Goal: Task Accomplishment & Management: Use online tool/utility

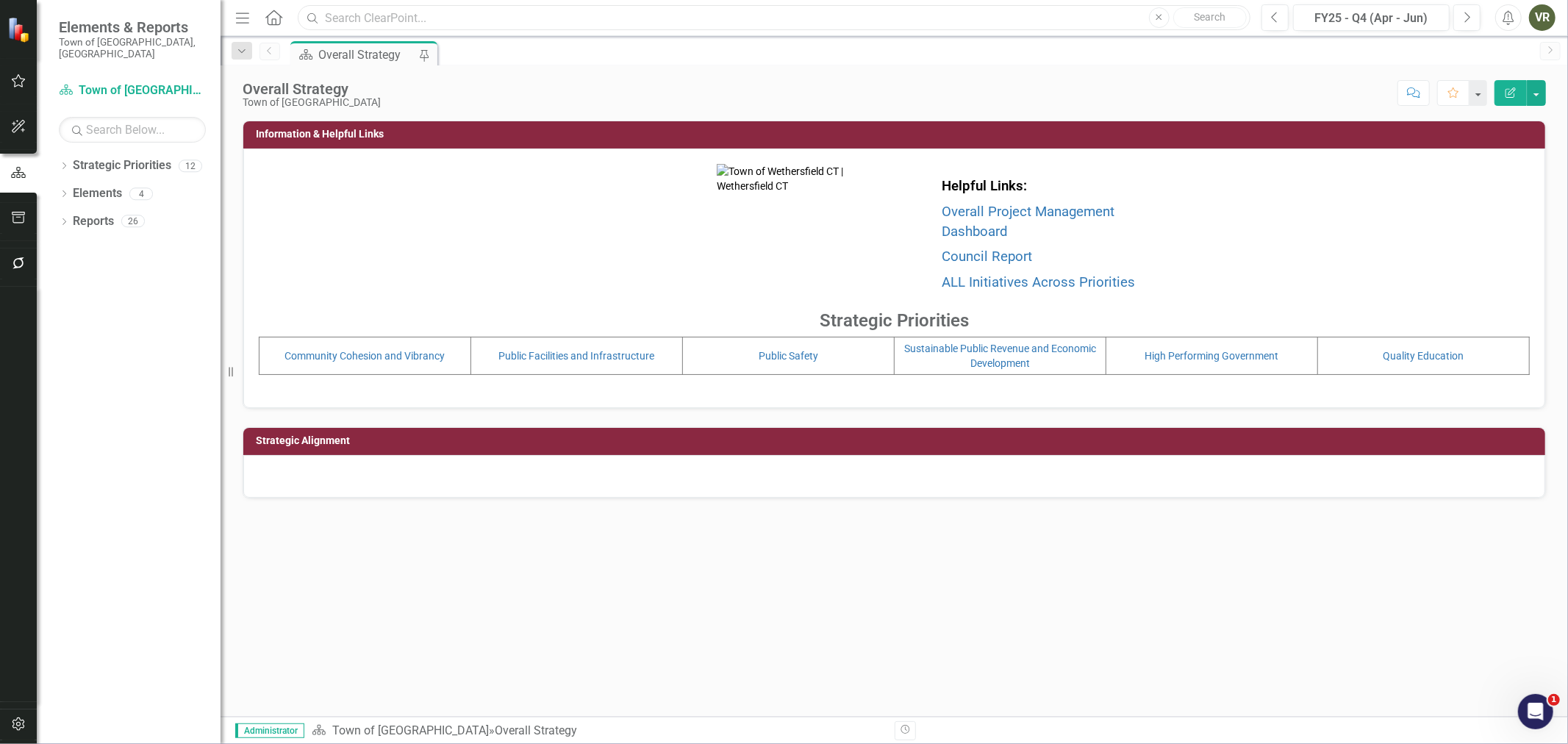
click at [389, 15] on input "text" at bounding box center [774, 18] width 953 height 26
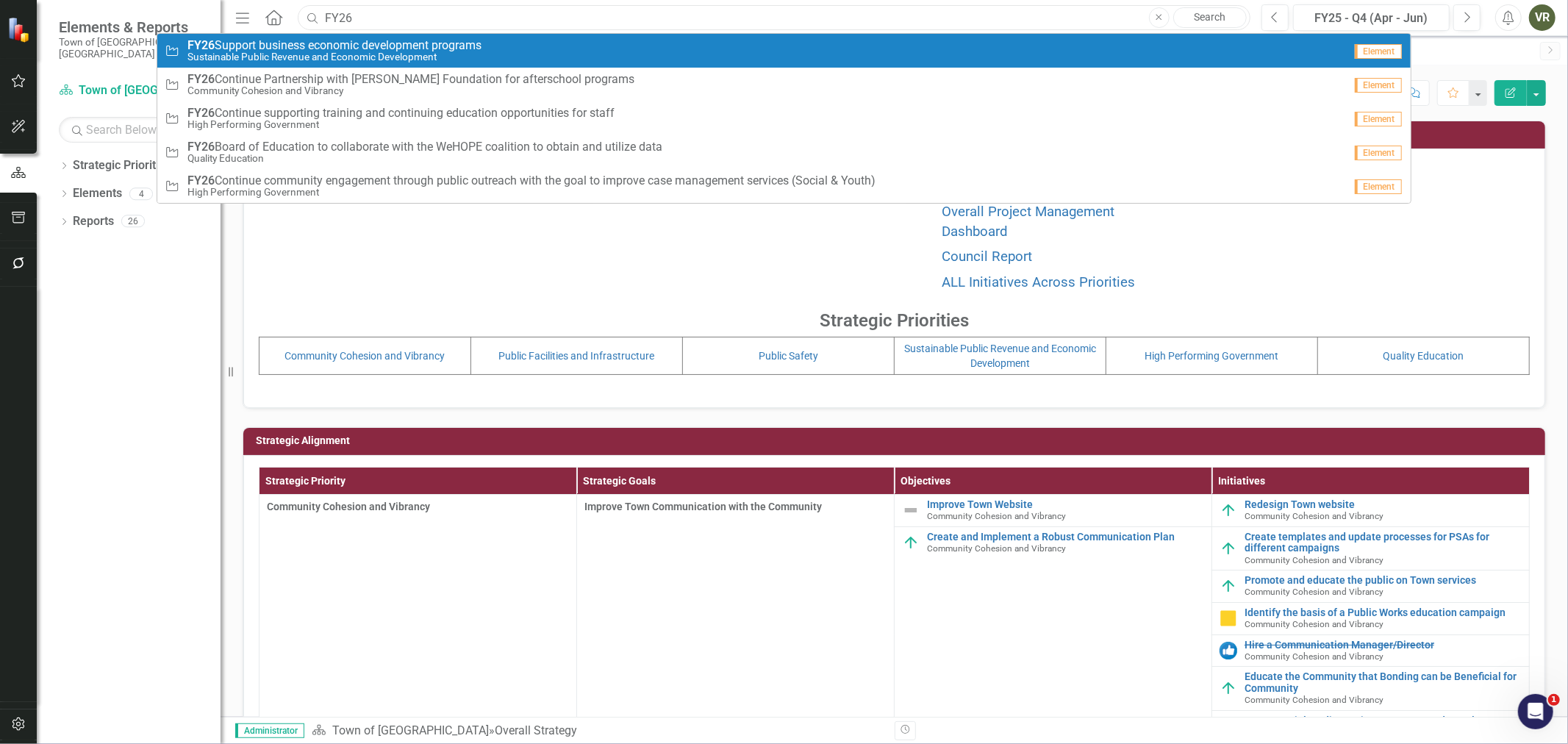
type input "FY26"
click at [385, 49] on span "FY26 Support business economic development programs" at bounding box center [334, 45] width 294 height 13
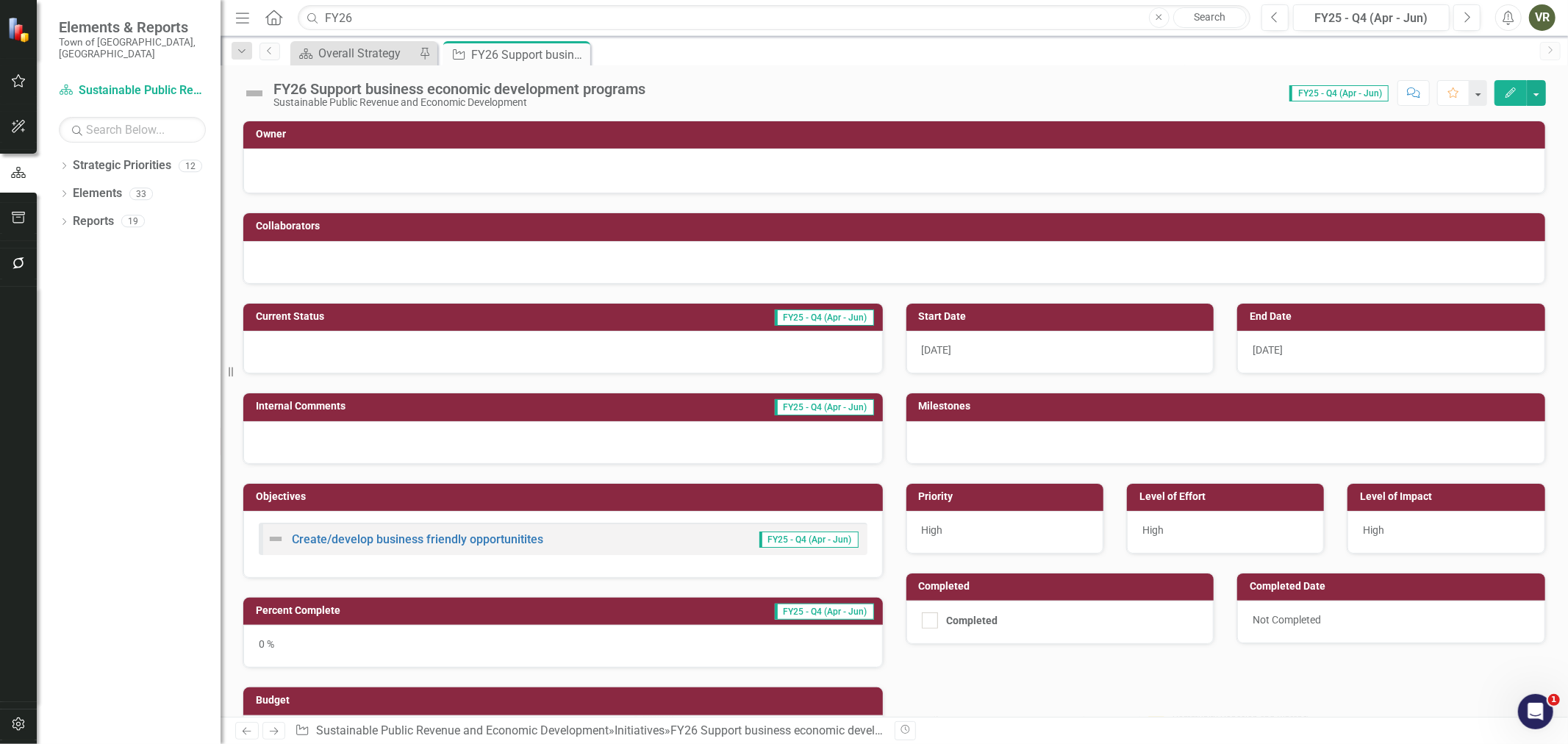
click at [1508, 97] on icon "Edit" at bounding box center [1510, 93] width 13 height 10
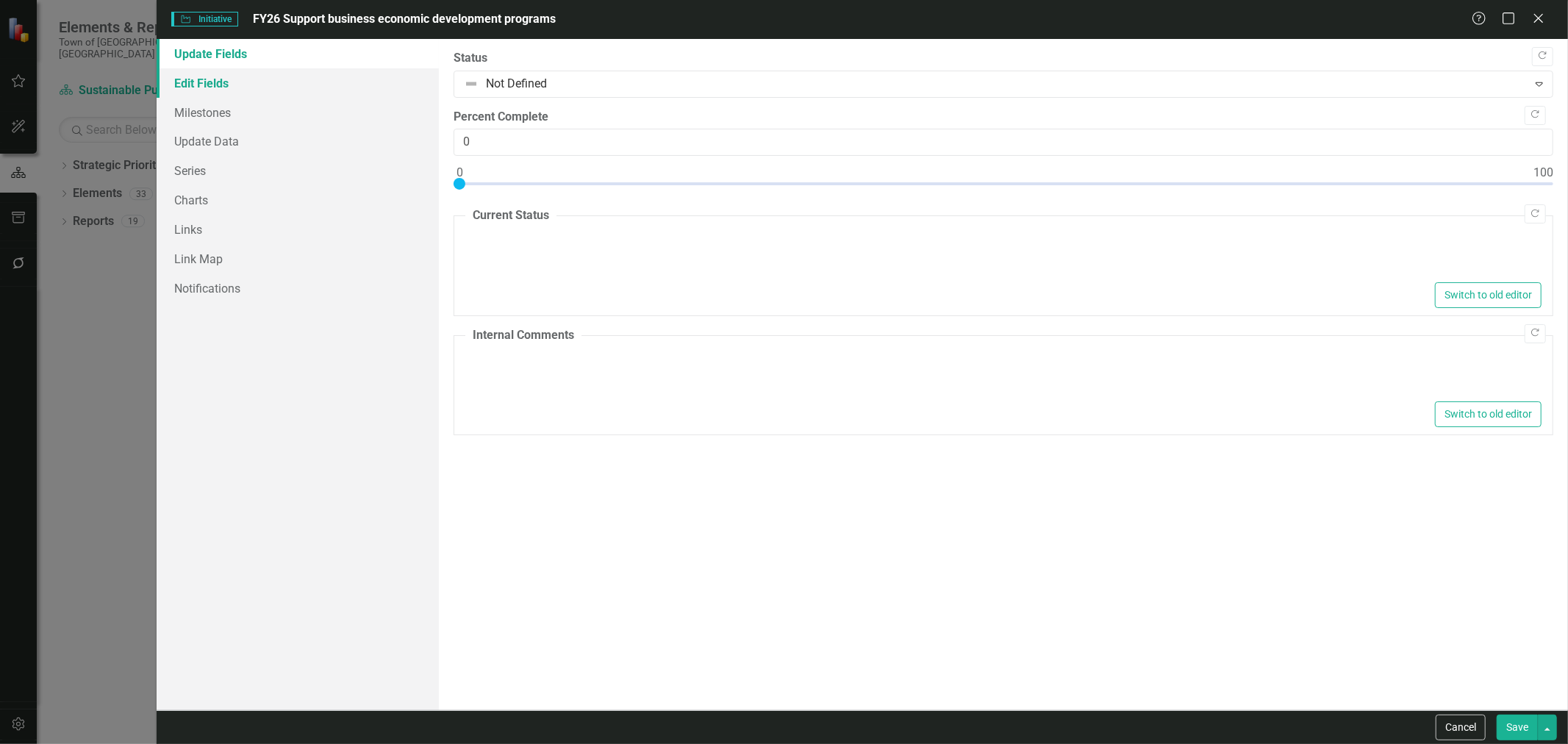
click at [236, 75] on link "Edit Fields" at bounding box center [297, 82] width 282 height 29
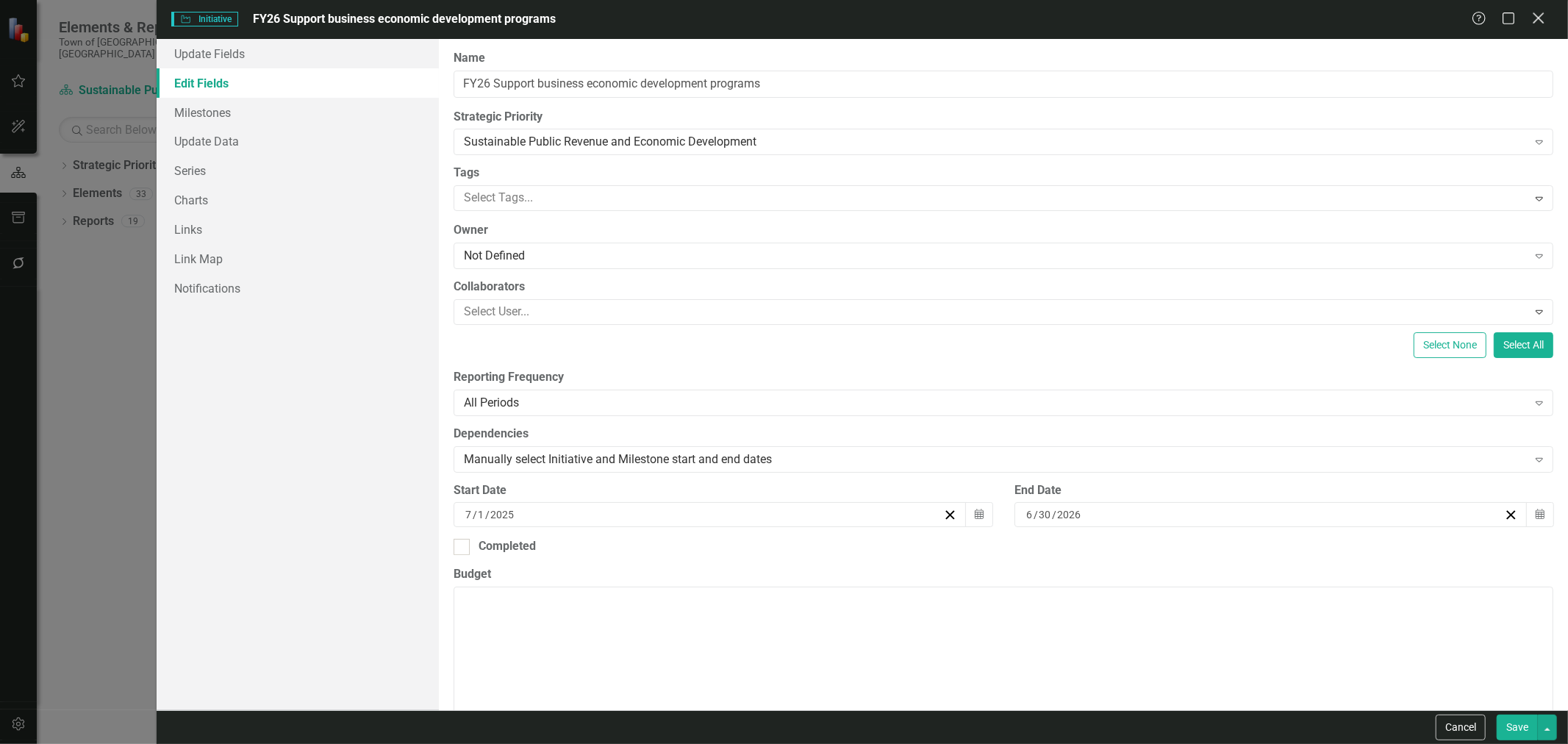
click at [1542, 20] on icon "Close" at bounding box center [1538, 18] width 18 height 14
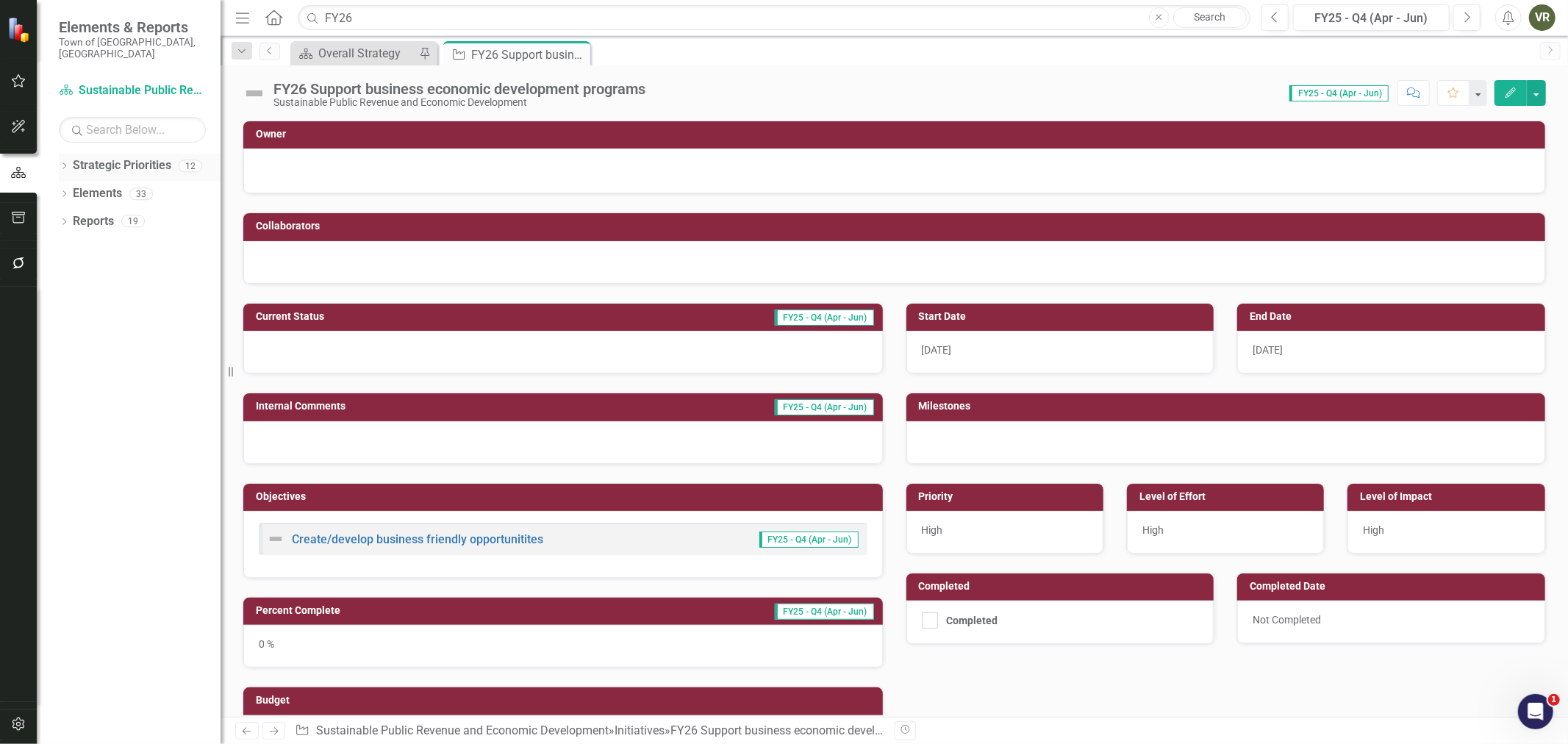
click at [84, 158] on link "Strategic Priorities" at bounding box center [122, 166] width 99 height 17
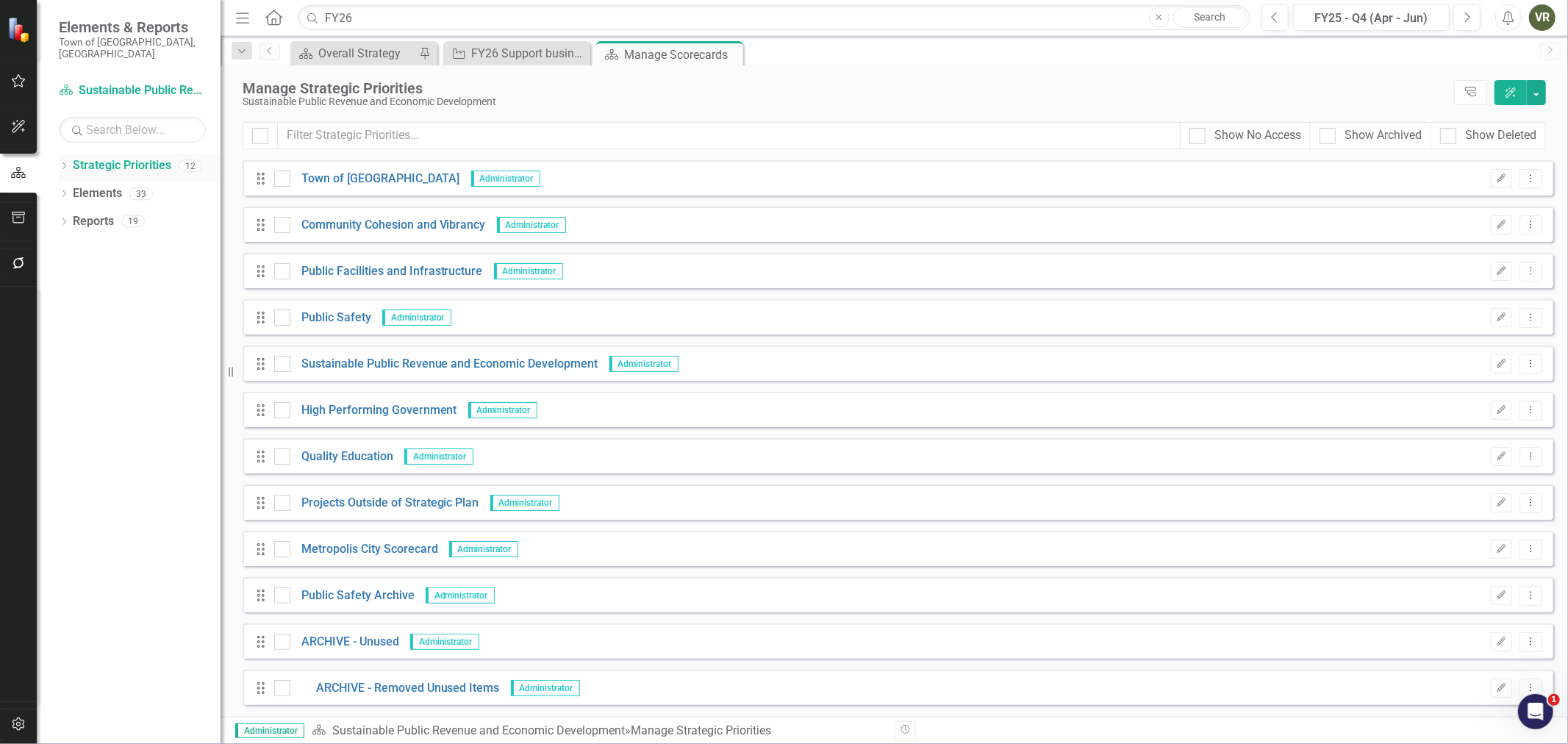
click at [66, 154] on div "Dropdown Strategic Priorities 12" at bounding box center [140, 168] width 162 height 28
click at [57, 157] on div "Dropdown Strategic Priorities 12 Town of Wethersfield Community Cohesion and Vi…" at bounding box center [129, 448] width 184 height 590
click at [65, 162] on div "Dropdown" at bounding box center [64, 168] width 10 height 13
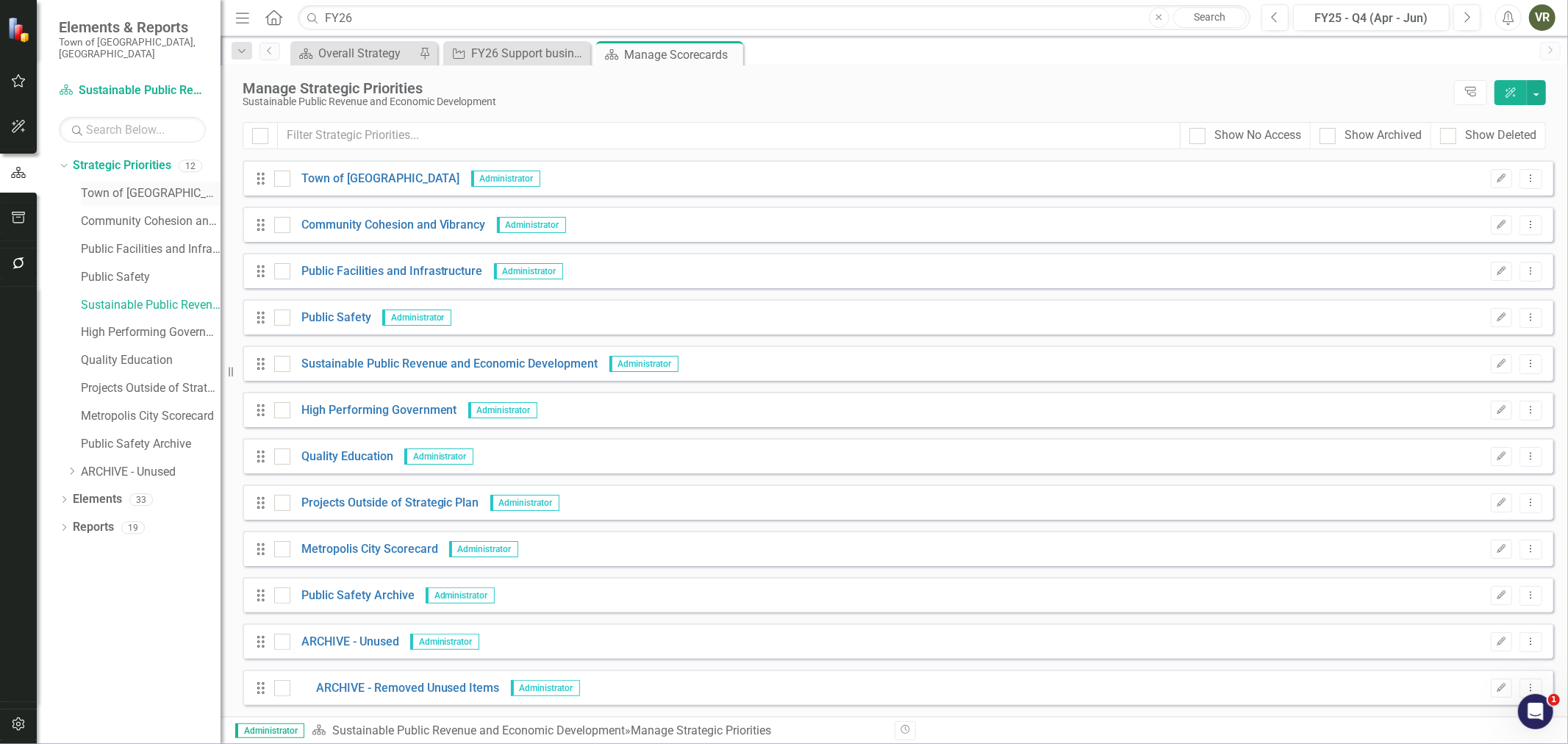
click at [85, 186] on link "Town of [GEOGRAPHIC_DATA]" at bounding box center [151, 194] width 140 height 17
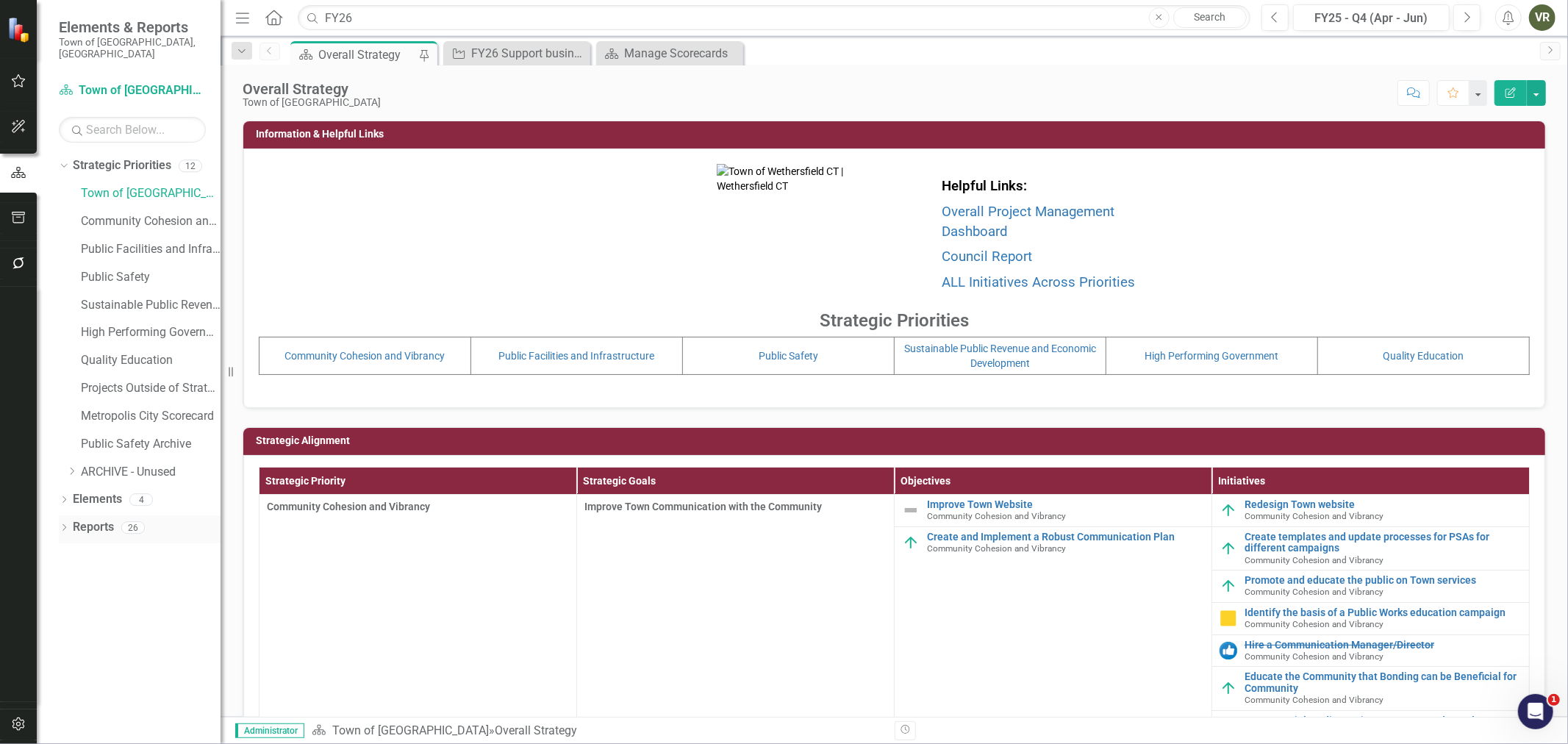
click at [62, 525] on icon "Dropdown" at bounding box center [64, 529] width 10 height 8
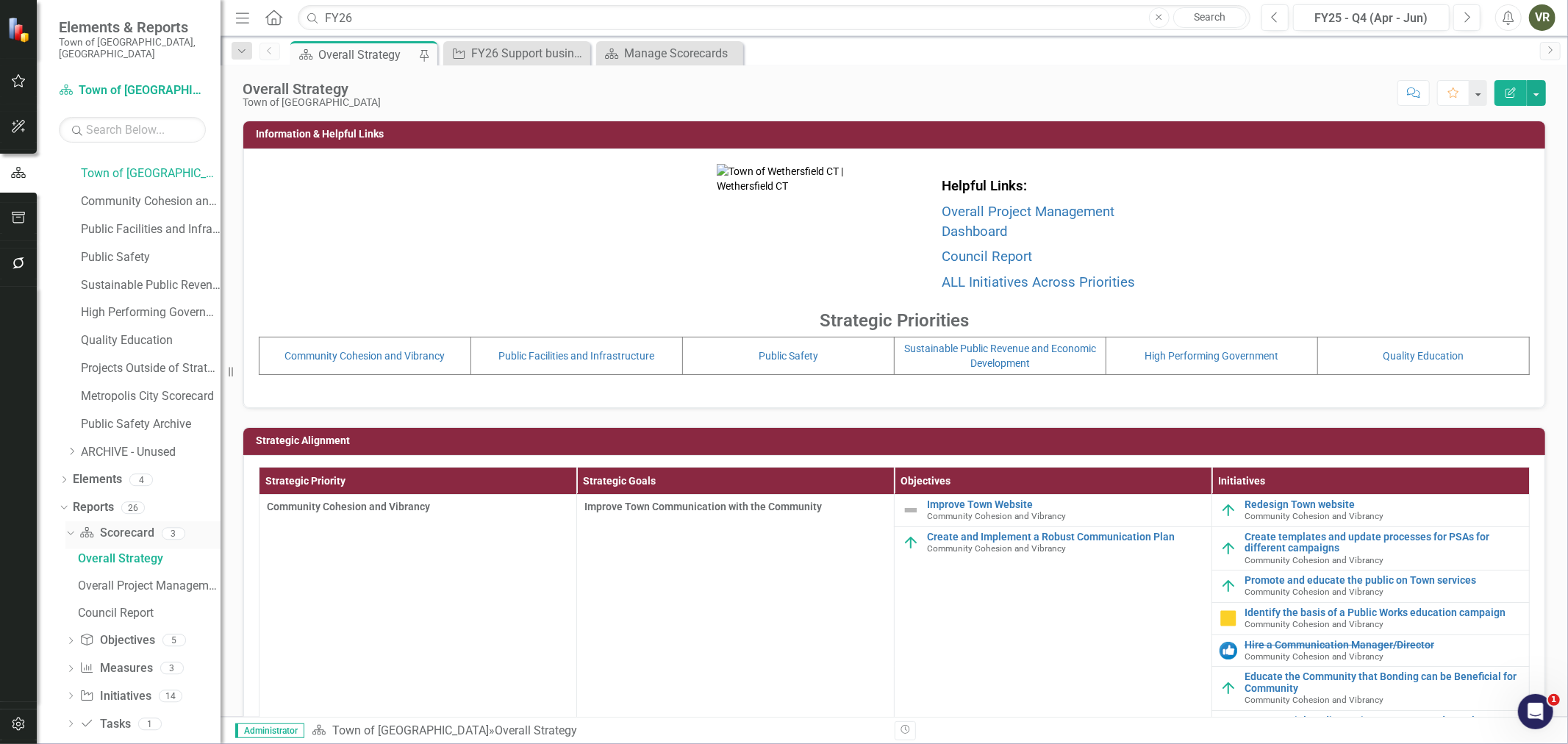
scroll to position [26, 0]
click at [67, 688] on icon "Dropdown" at bounding box center [71, 692] width 10 height 8
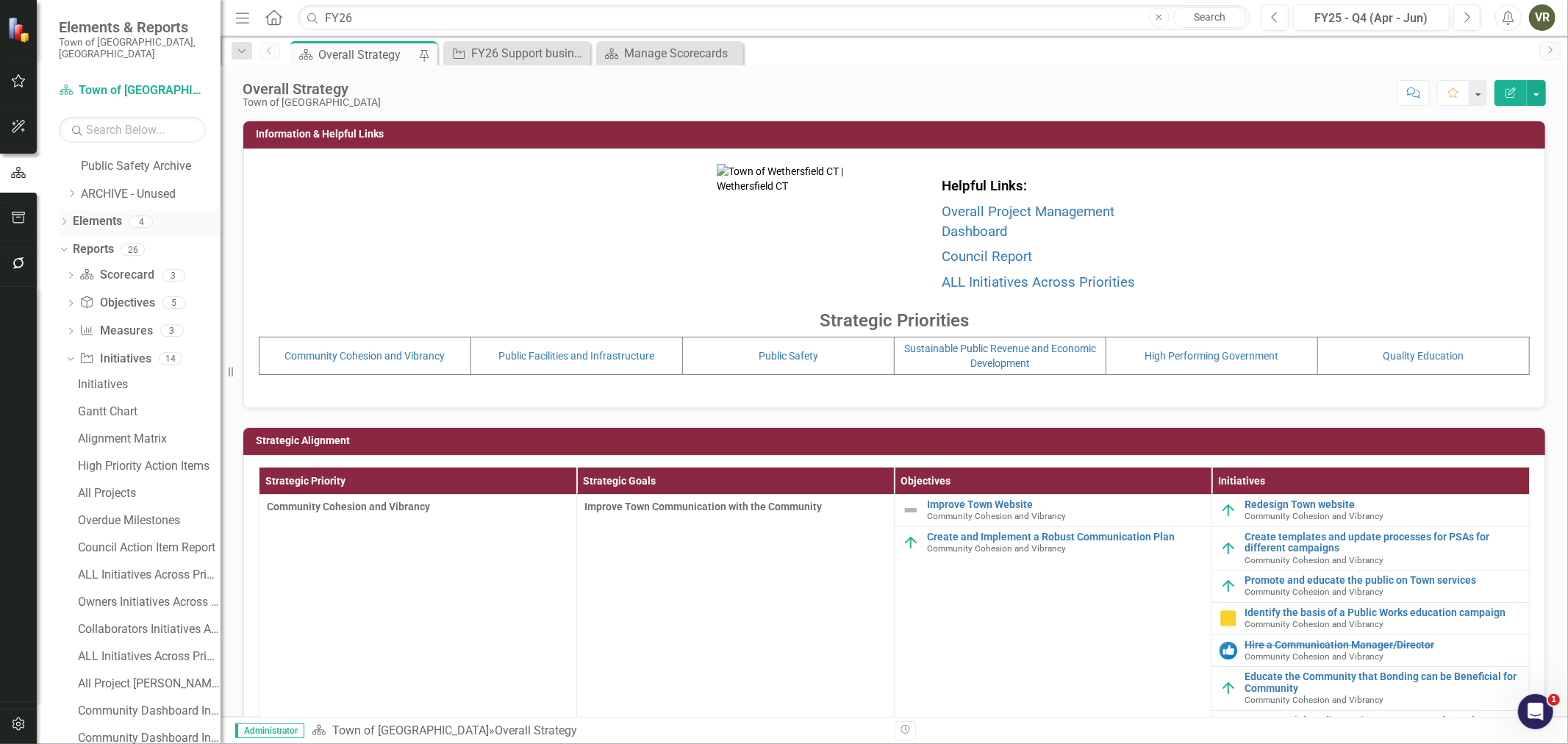
scroll to position [326, 0]
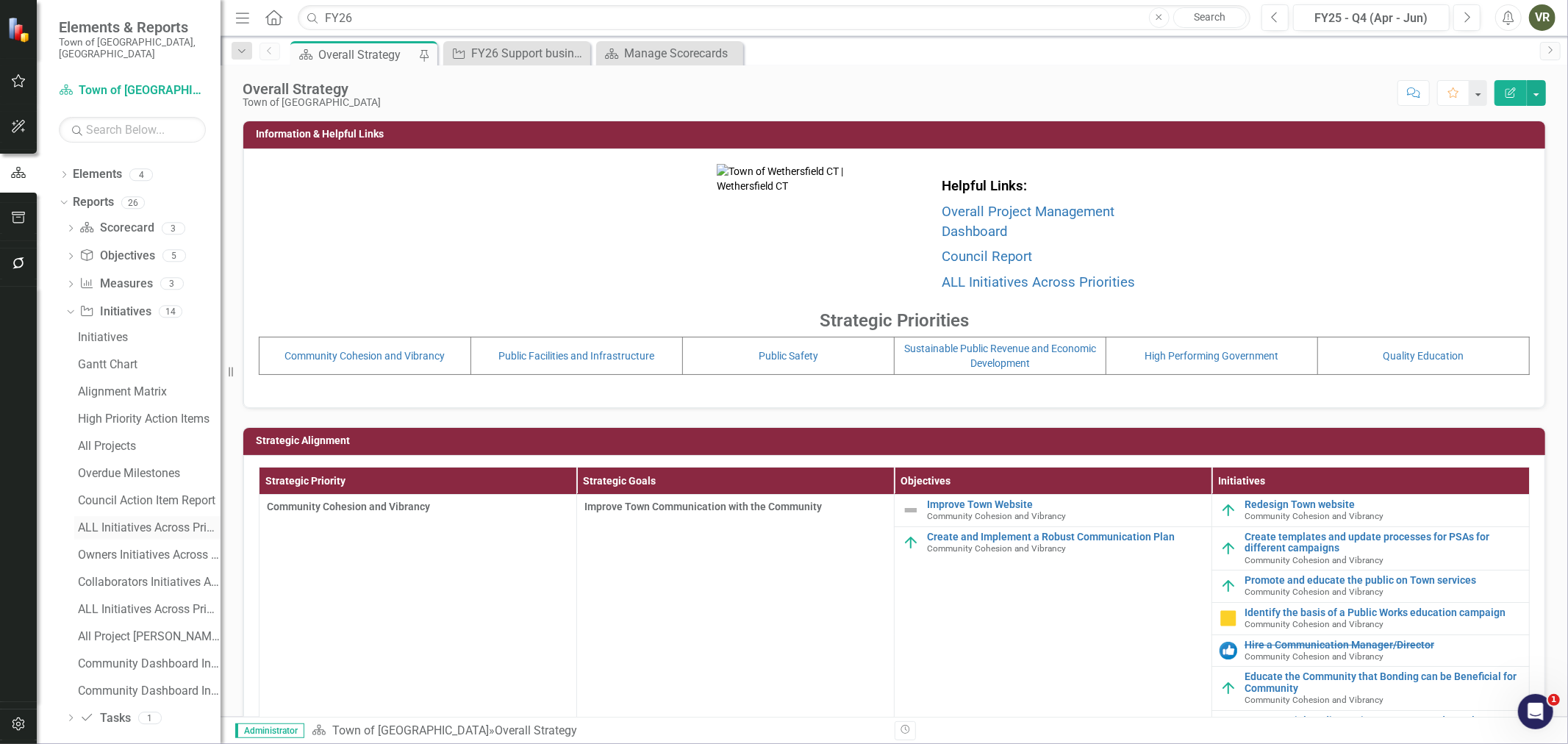
click at [122, 521] on div "ALL Initiatives Across Priorities" at bounding box center [149, 527] width 143 height 13
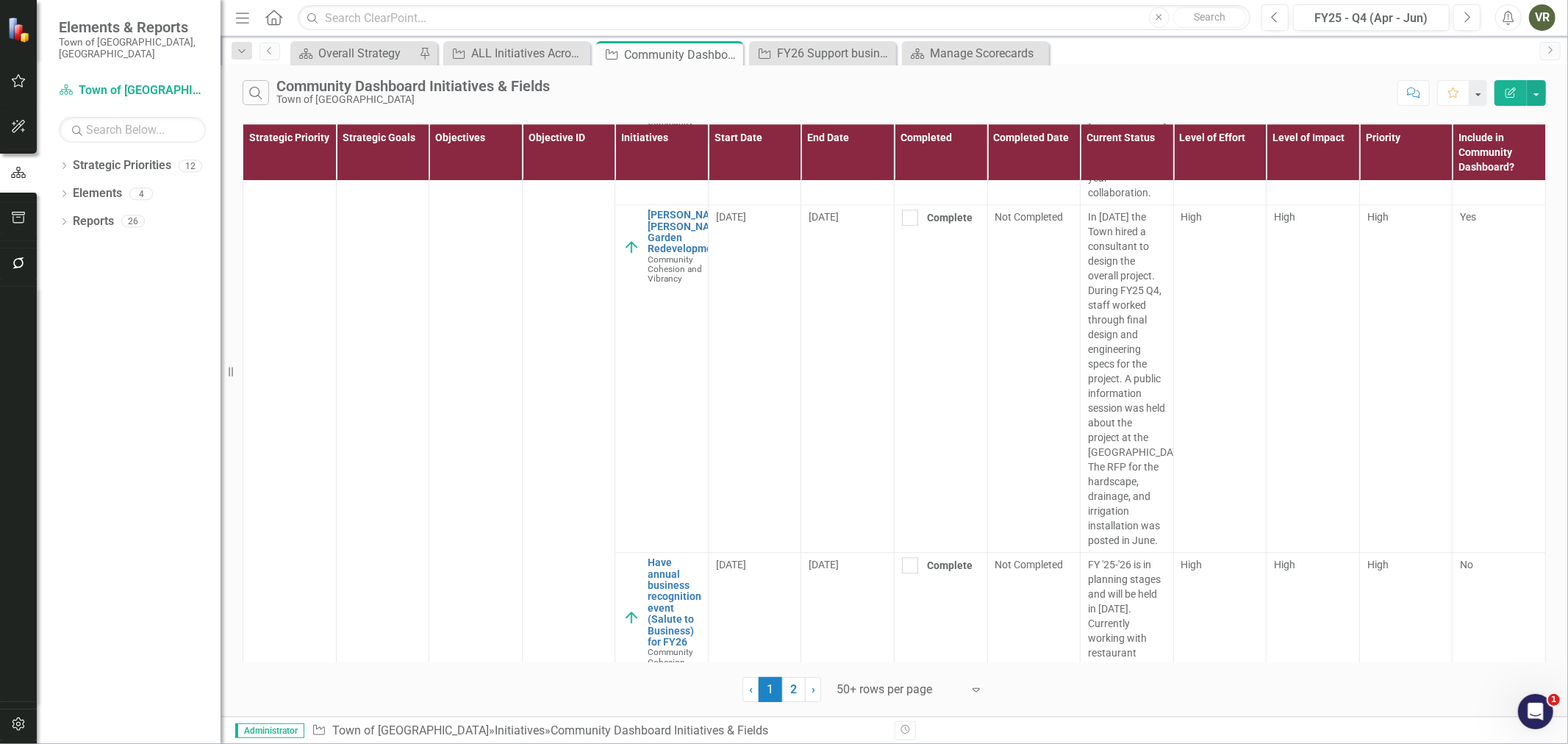
scroll to position [3269, 0]
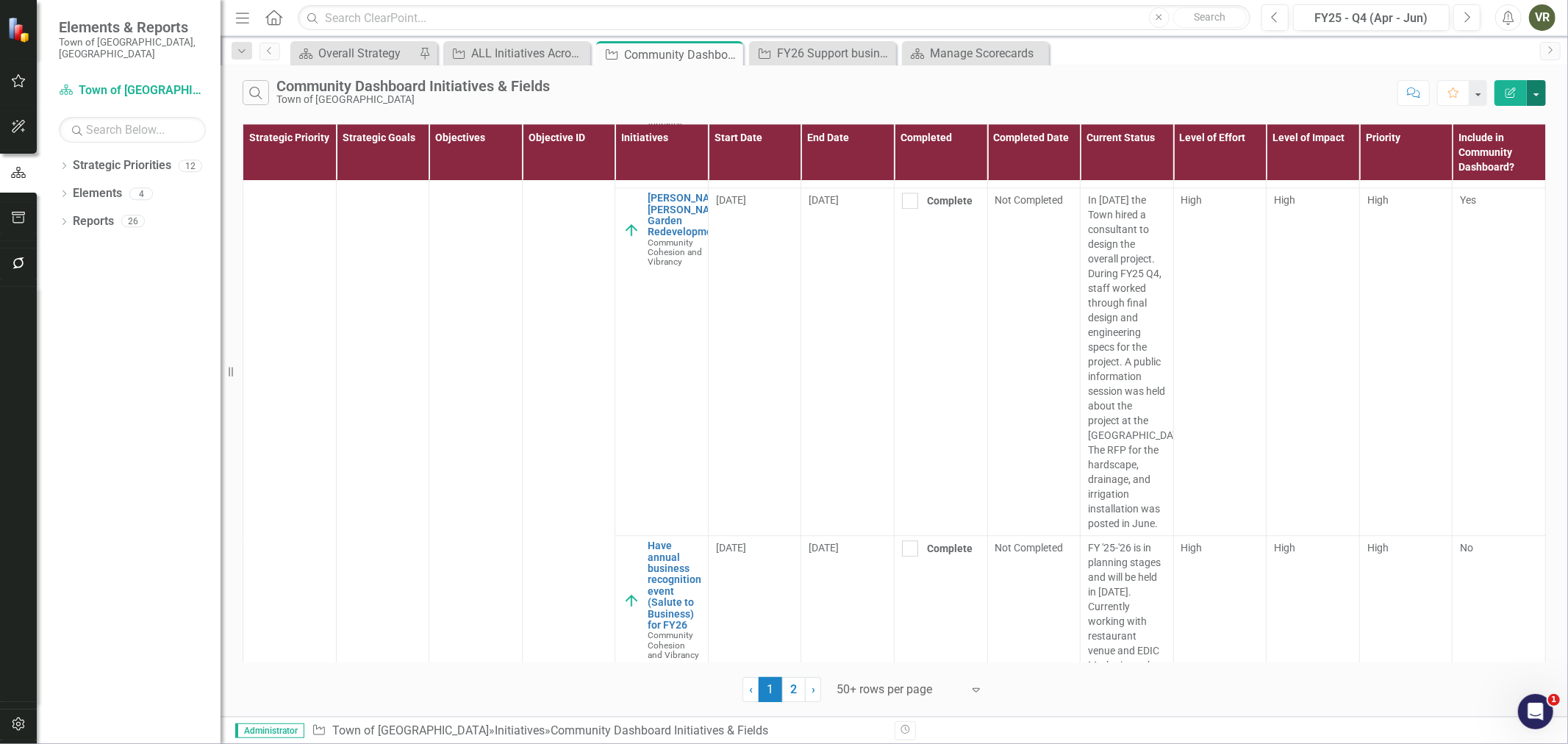
click at [1533, 85] on button "button" at bounding box center [1536, 93] width 19 height 26
click at [1526, 175] on link "Excel Export to Excel" at bounding box center [1487, 177] width 116 height 27
